Goal: Find specific page/section: Find specific page/section

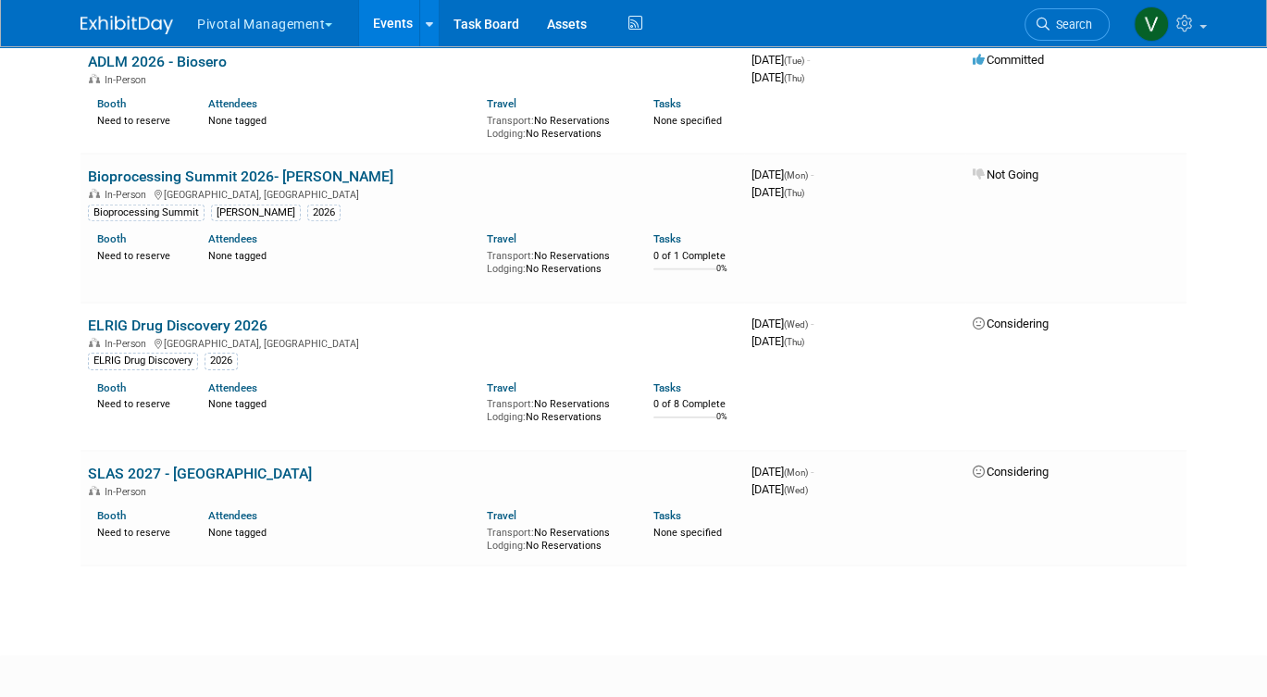
scroll to position [4283, 0]
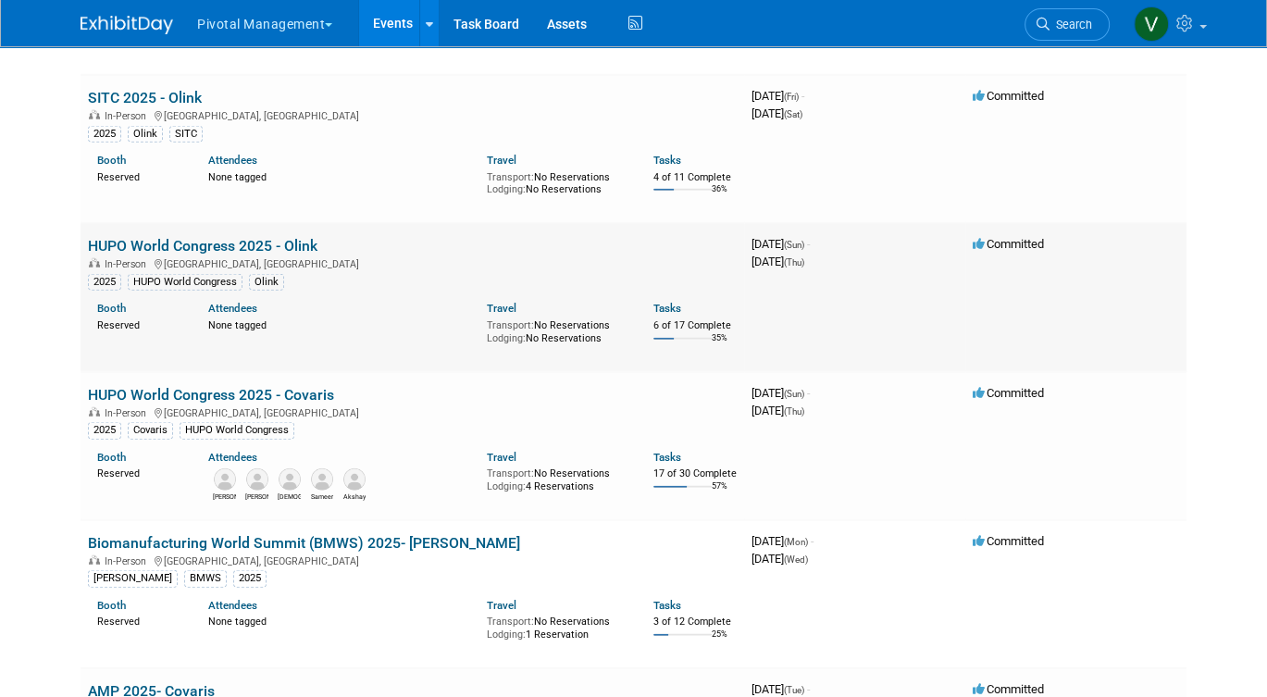
click at [189, 255] on link "HUPO World Congress 2025 - Olink" at bounding box center [203, 246] width 230 height 18
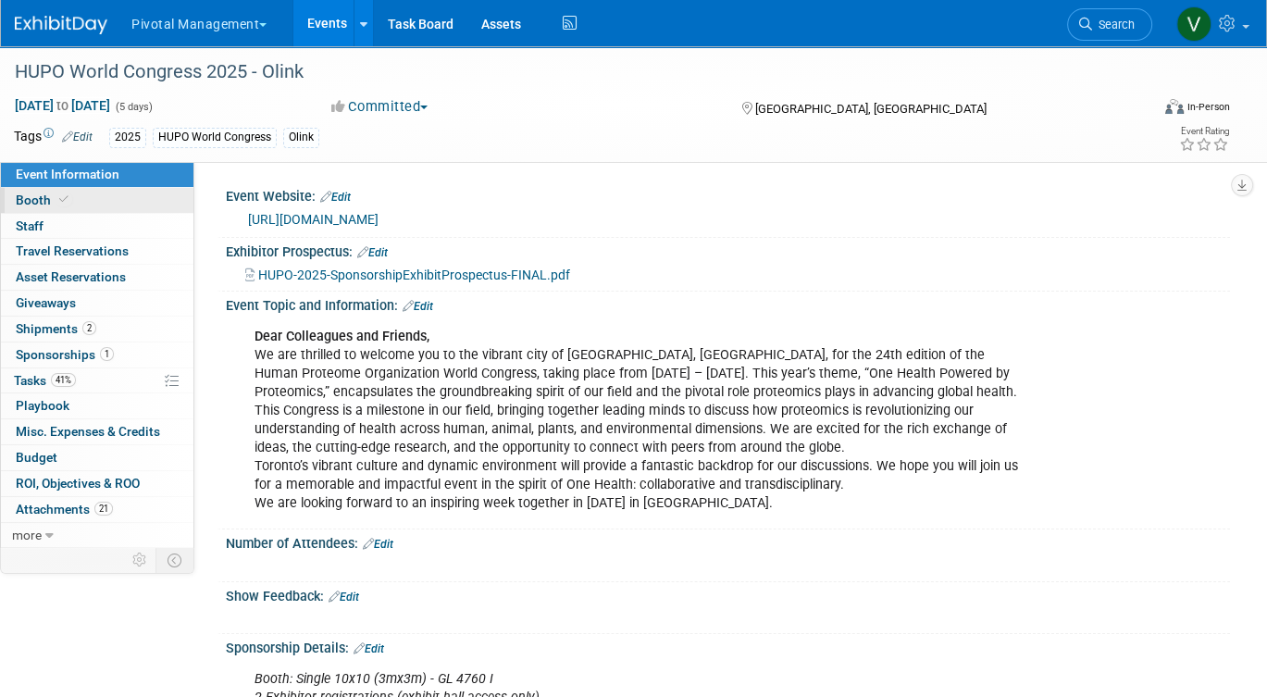
click at [113, 195] on link "Booth" at bounding box center [97, 200] width 192 height 25
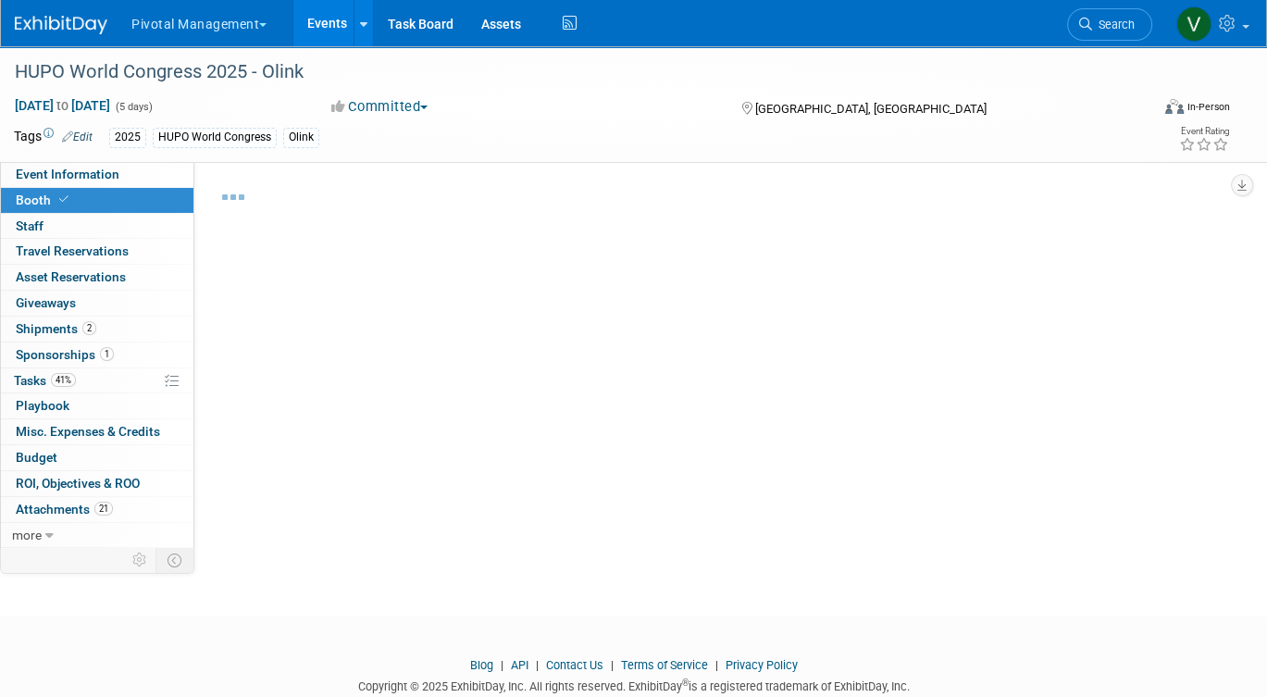
select select "Yes"
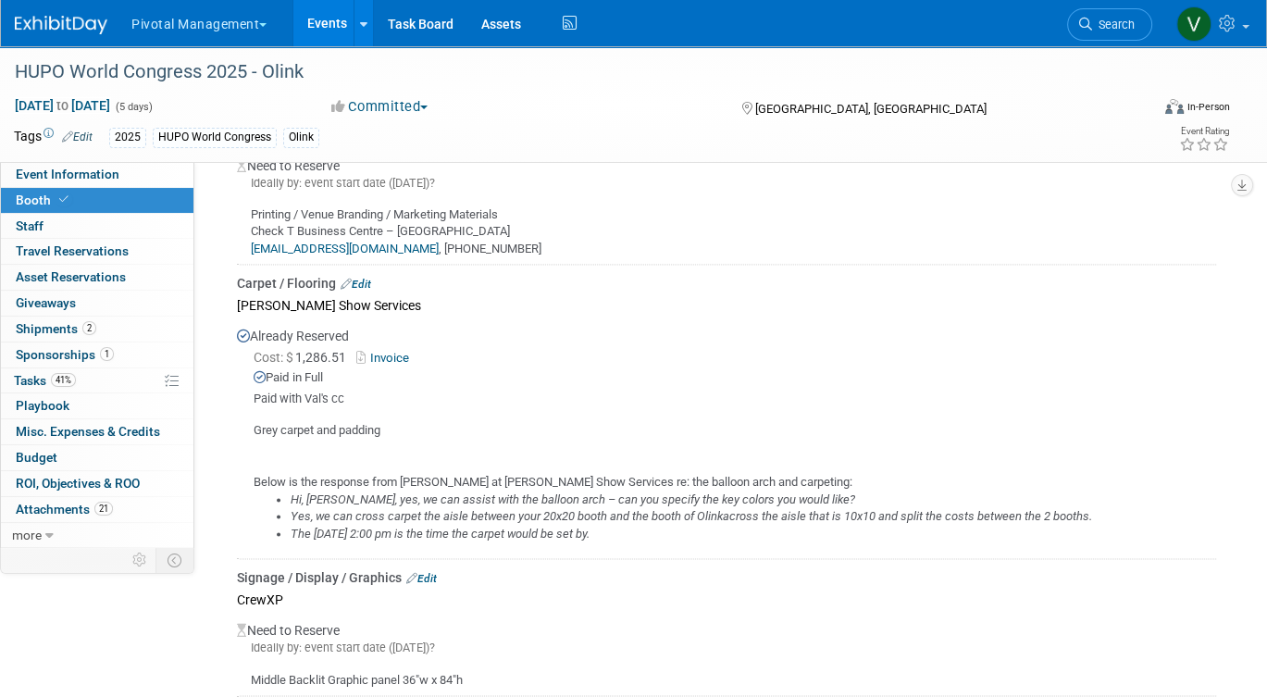
scroll to position [2521, 0]
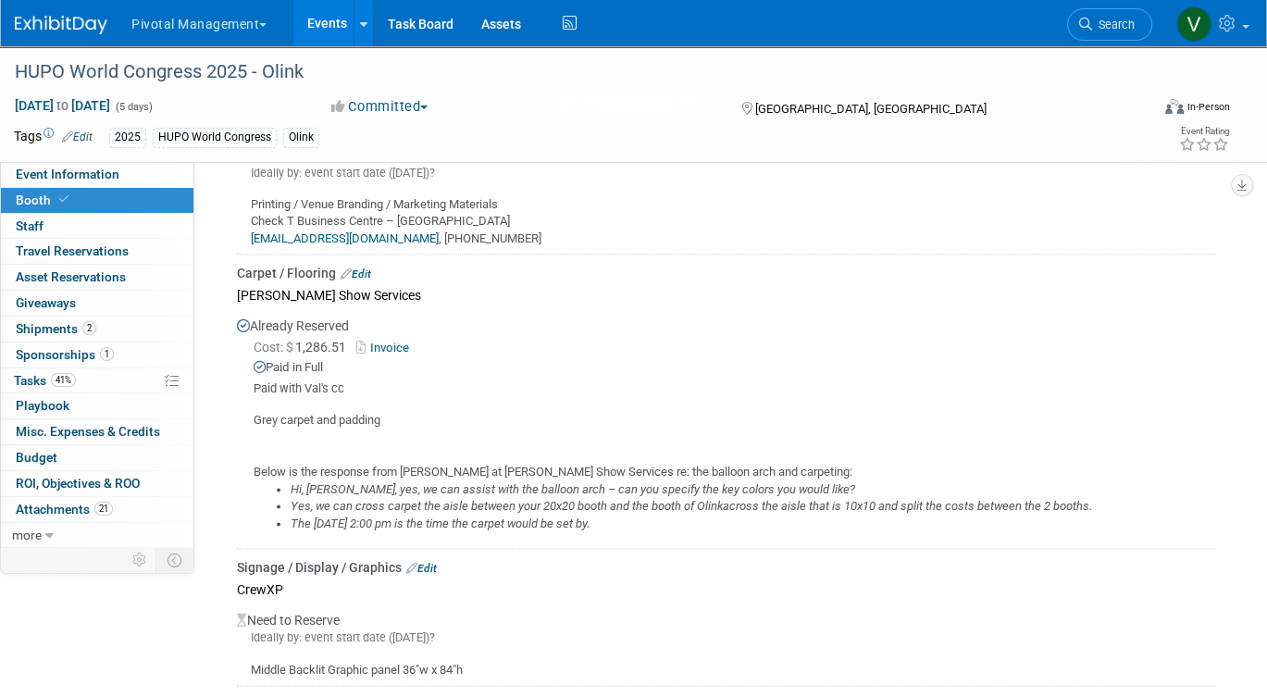
click at [399, 341] on link "Invoice" at bounding box center [386, 348] width 60 height 14
click at [177, 177] on link "Event Information" at bounding box center [97, 174] width 192 height 25
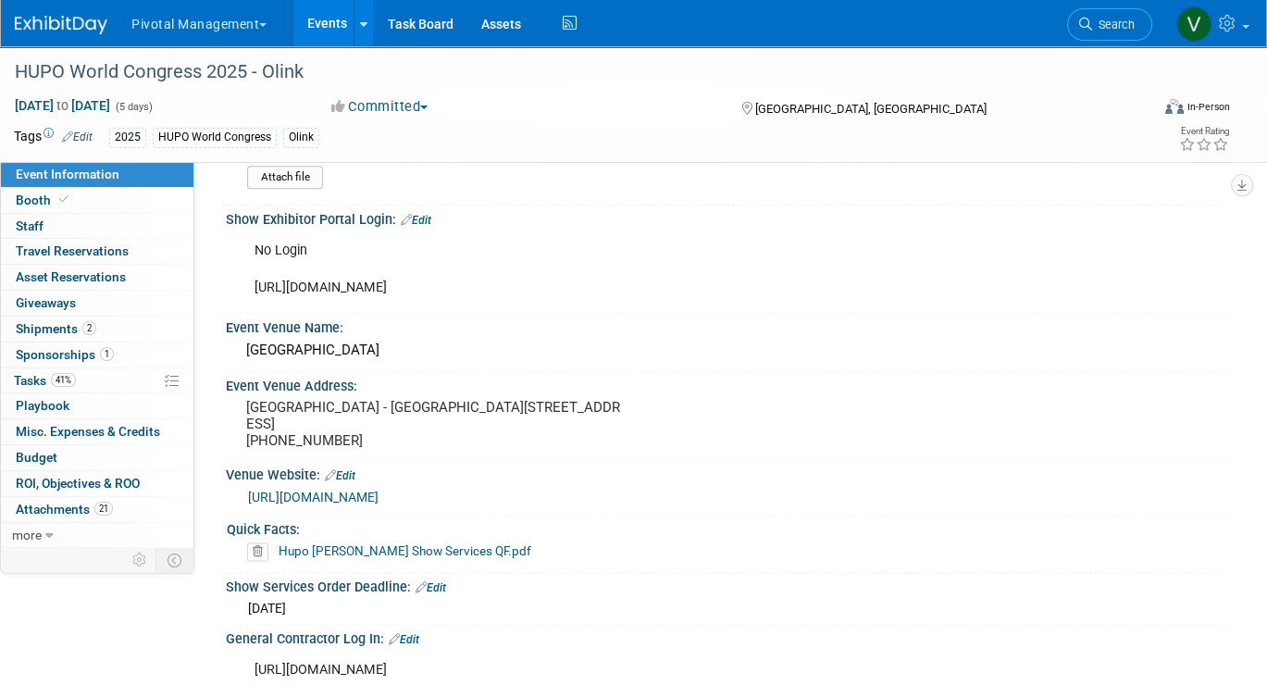
scroll to position [2127, 0]
click at [643, 283] on div "No Login https://robinsonevents.ca/rd_ek_kit/1736875675973x182303177272459260?e…" at bounding box center [638, 271] width 793 height 74
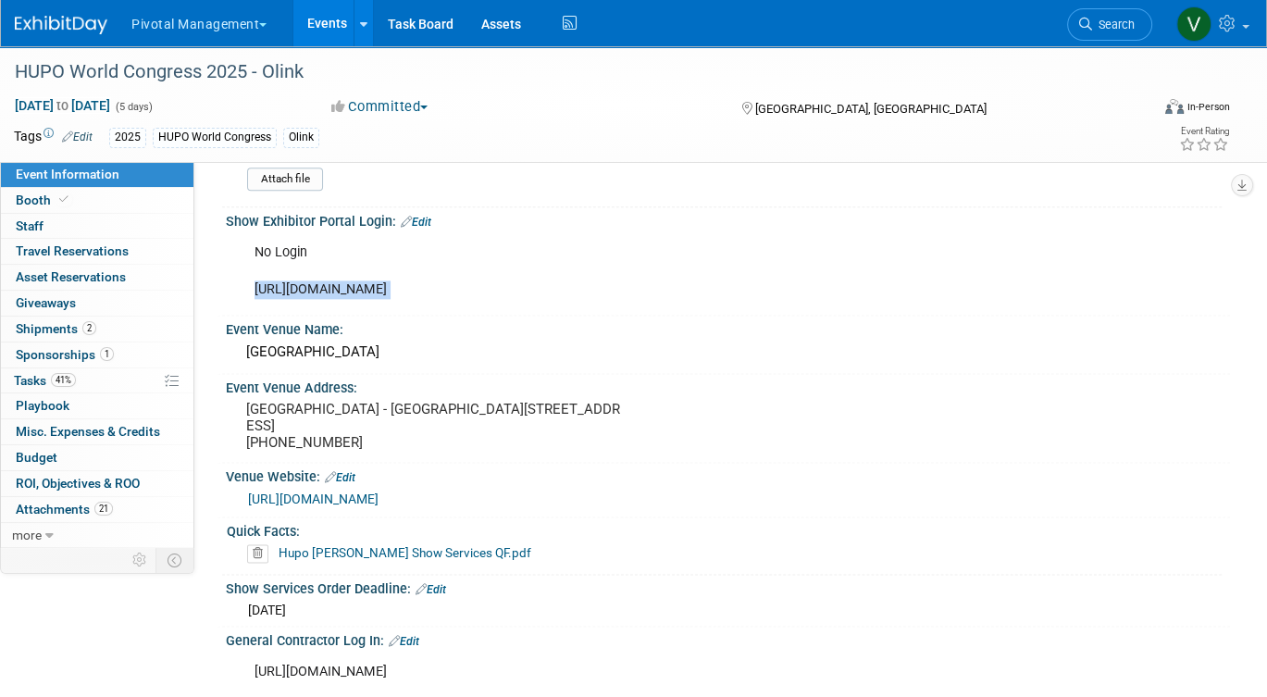
click at [643, 283] on div "No Login https://robinsonevents.ca/rd_ek_kit/1736875675973x182303177272459260?e…" at bounding box center [638, 271] width 793 height 74
copy div "https://robinsonevents.ca/rd_ek_kit/1736875675973x182303177272459260?event=1736…"
click at [81, 203] on link "Booth" at bounding box center [97, 200] width 192 height 25
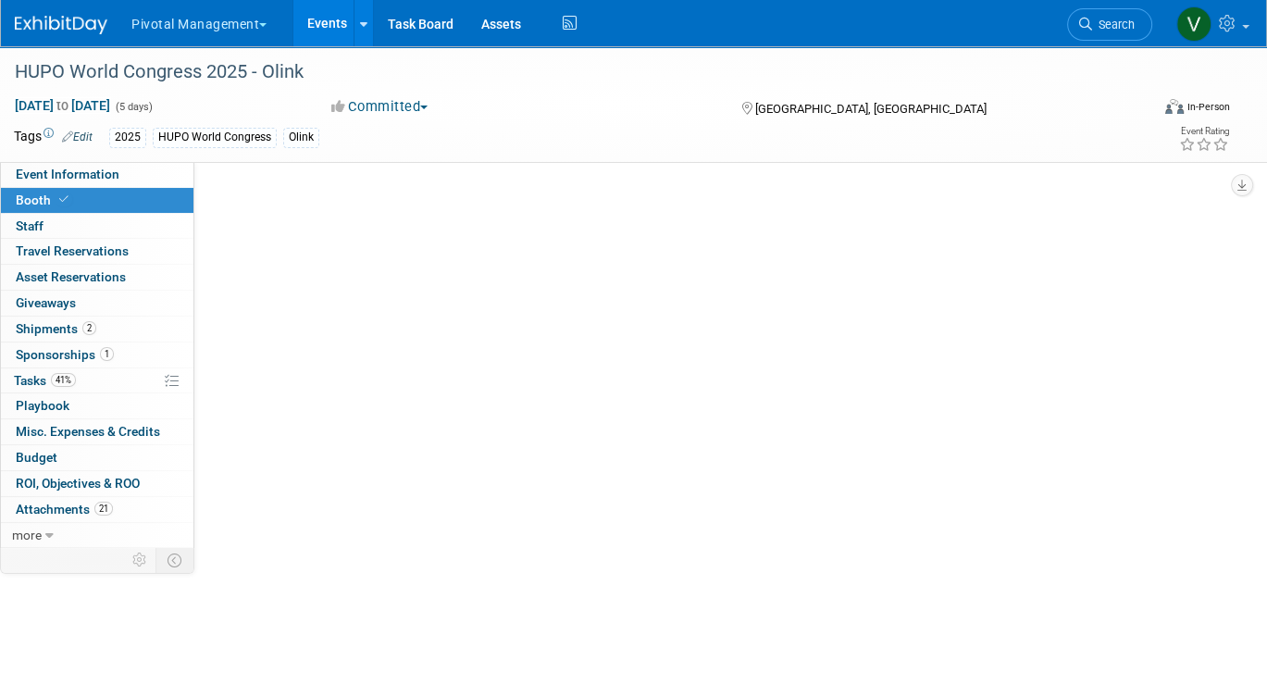
scroll to position [0, 0]
select select "Yes"
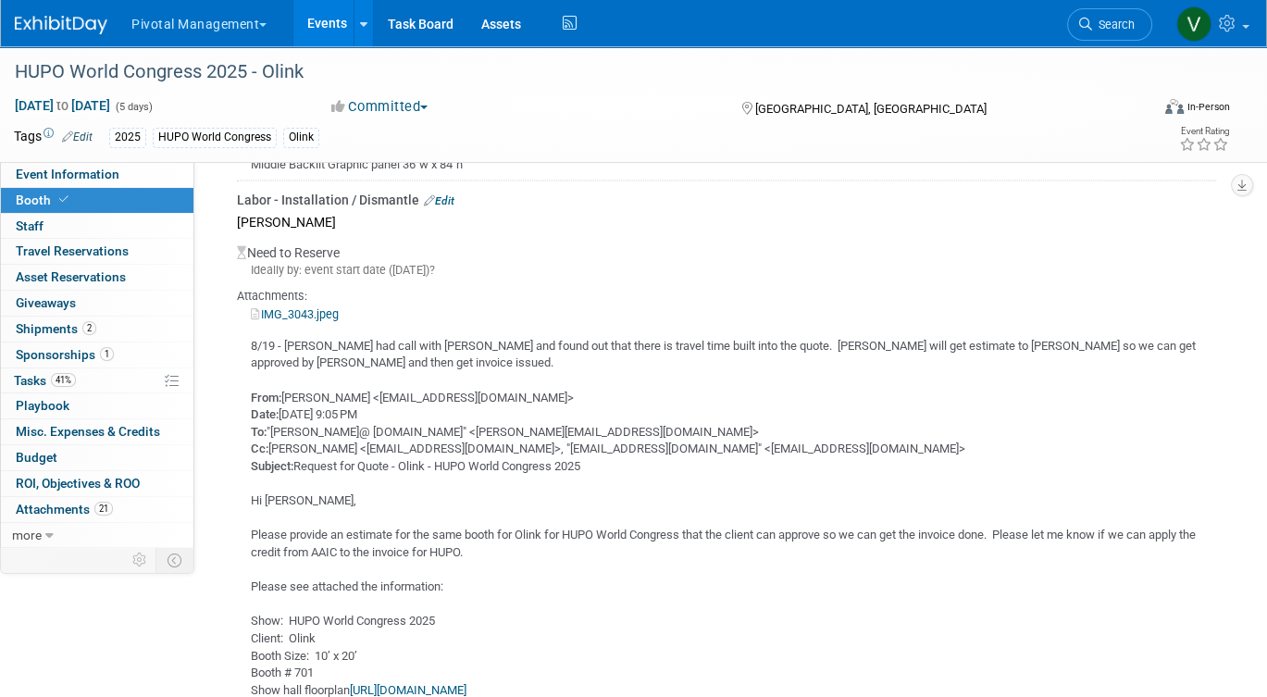
scroll to position [3031, 0]
